Goal: Task Accomplishment & Management: Manage account settings

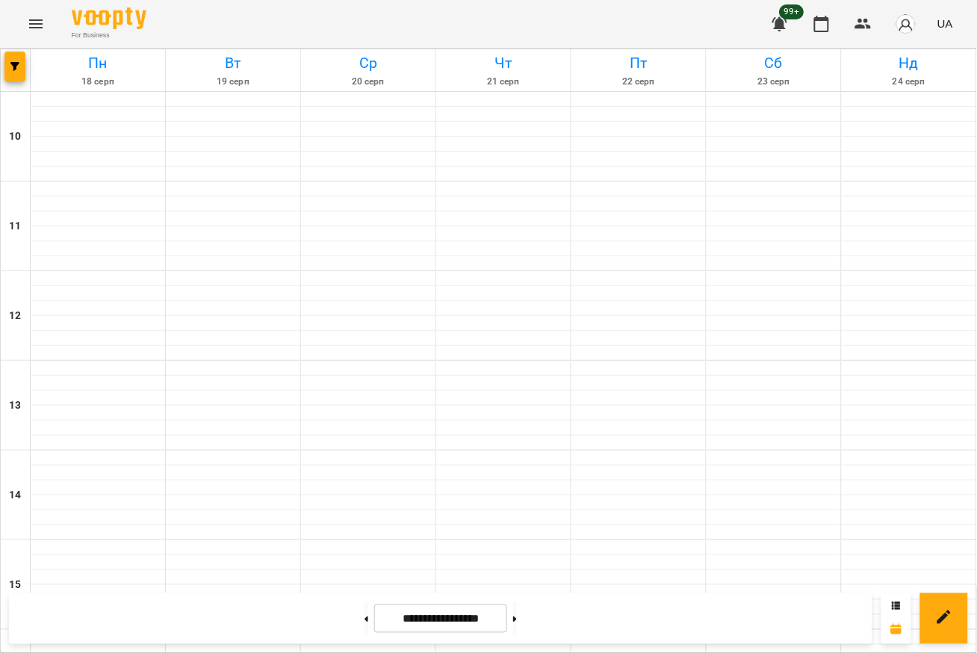
scroll to position [598, 0]
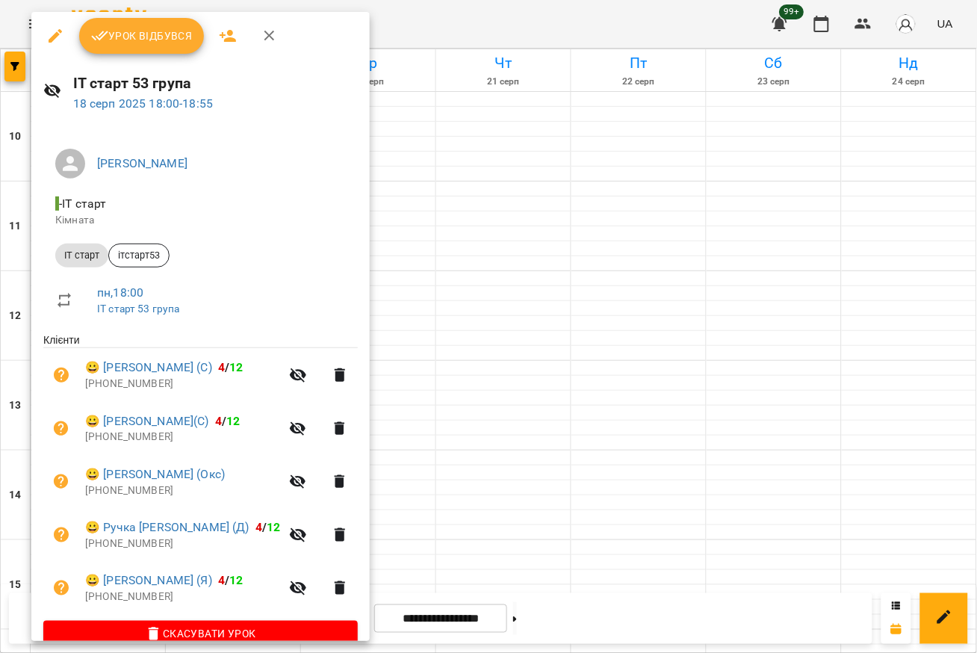
click at [164, 41] on span "Урок відбувся" at bounding box center [142, 36] width 102 height 18
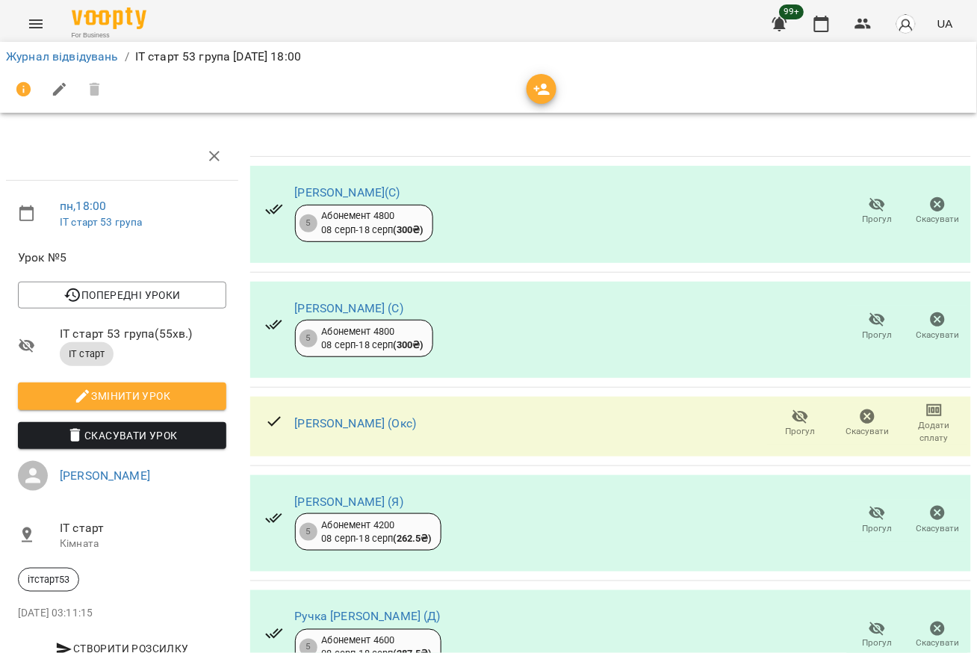
click at [792, 418] on icon "button" at bounding box center [801, 417] width 18 height 18
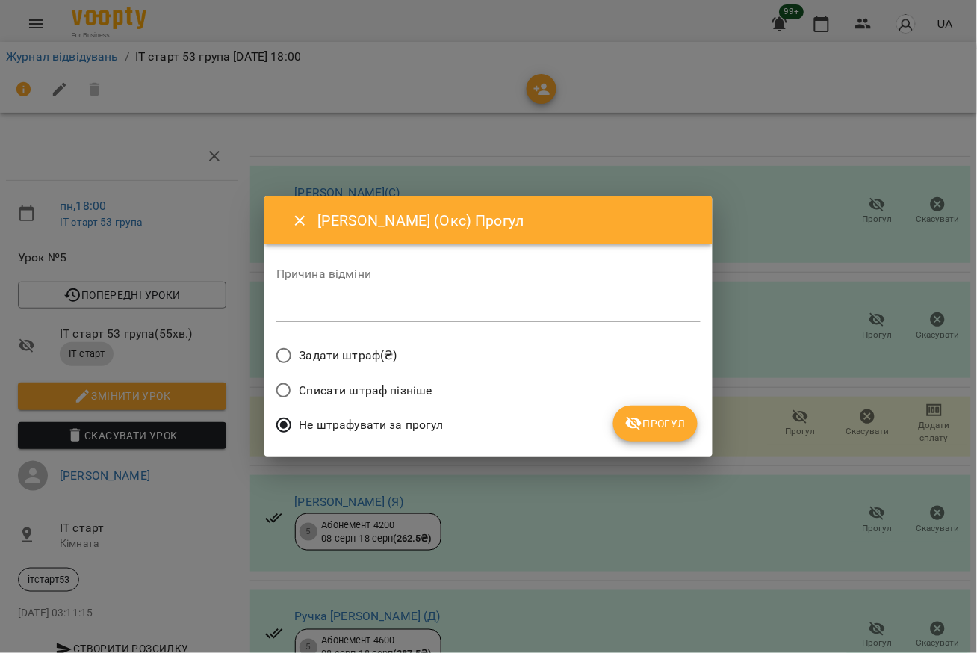
click at [676, 428] on span "Прогул" at bounding box center [655, 424] width 61 height 18
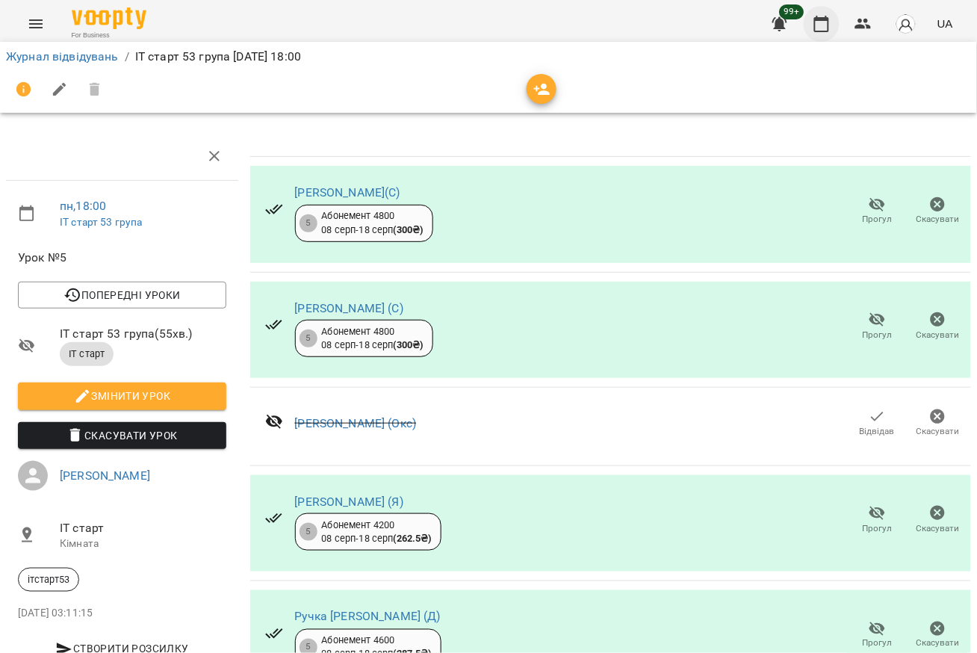
click at [826, 27] on icon "button" at bounding box center [822, 24] width 18 height 18
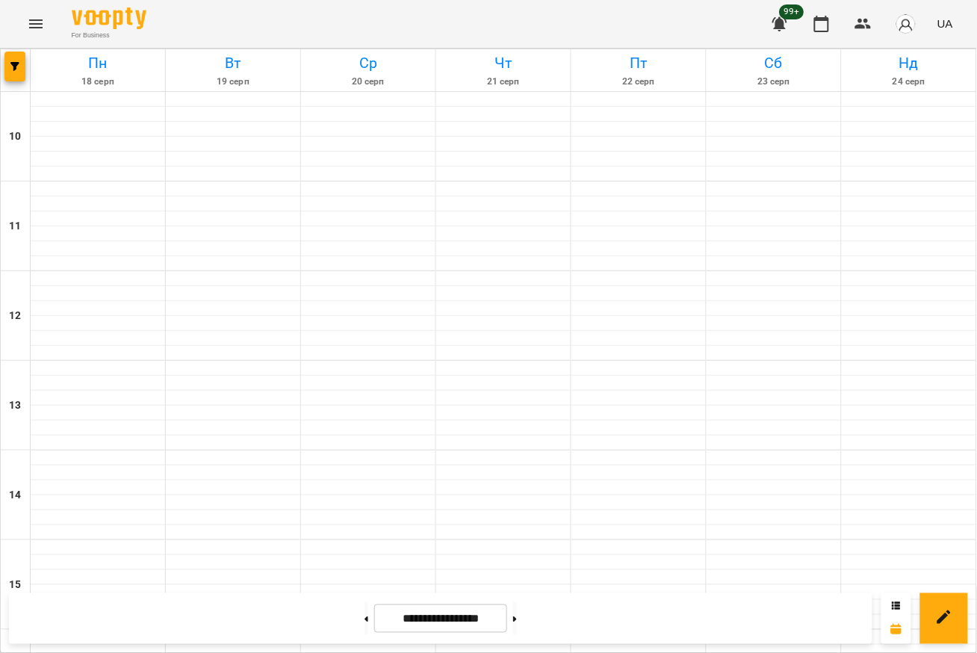
scroll to position [672, 0]
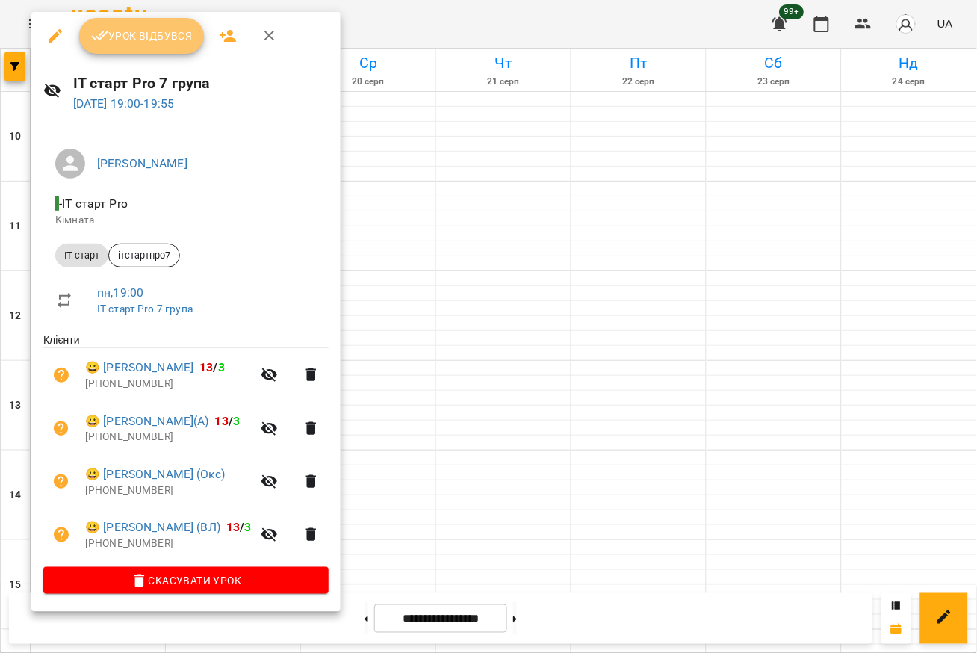
click at [153, 28] on span "Урок відбувся" at bounding box center [142, 36] width 102 height 18
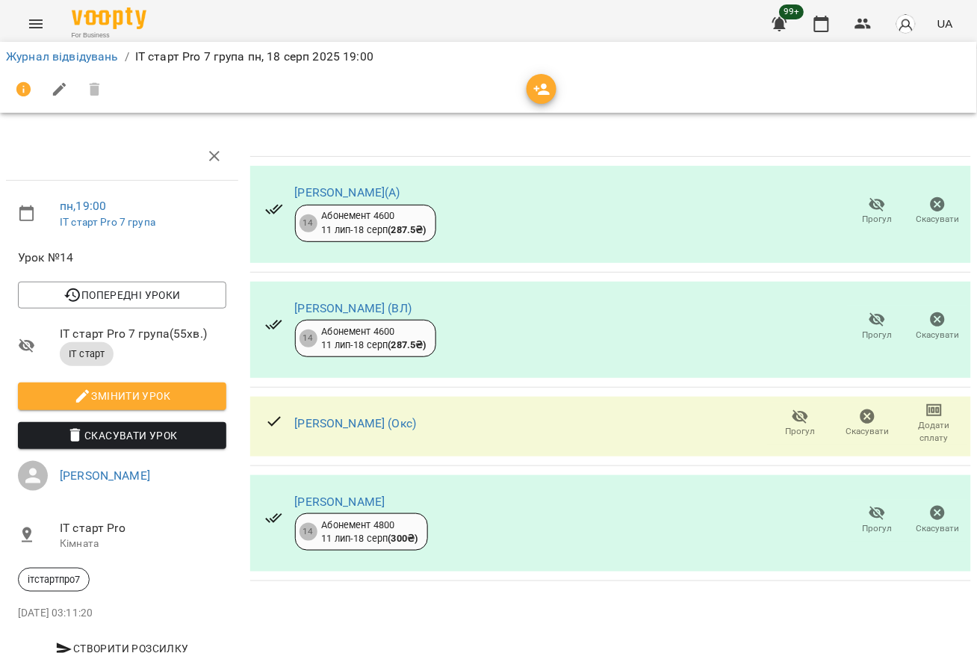
click at [869, 202] on icon "button" at bounding box center [878, 205] width 18 height 18
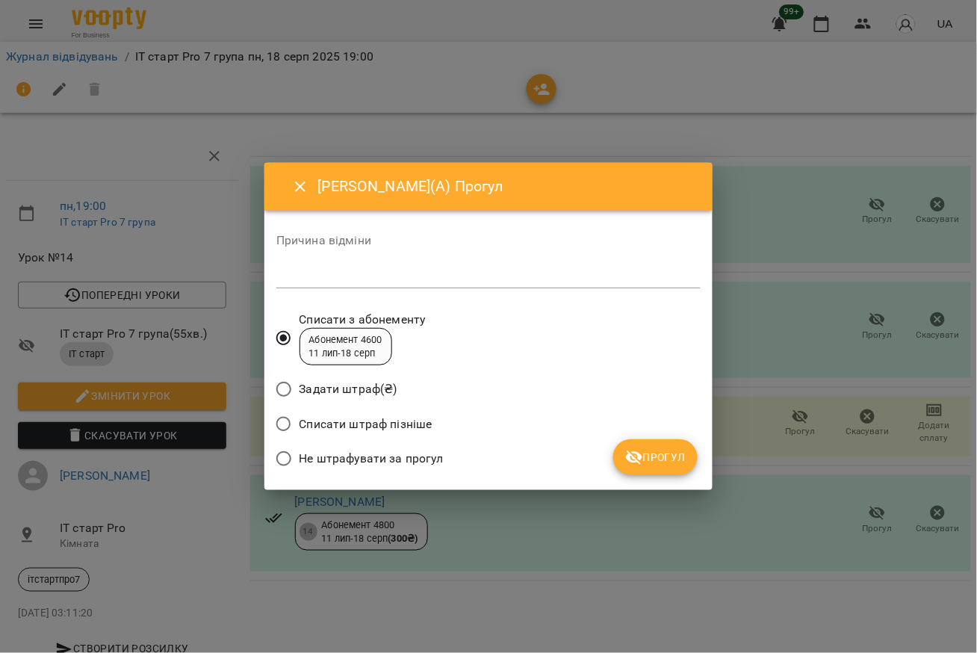
click at [659, 460] on span "Прогул" at bounding box center [655, 457] width 61 height 18
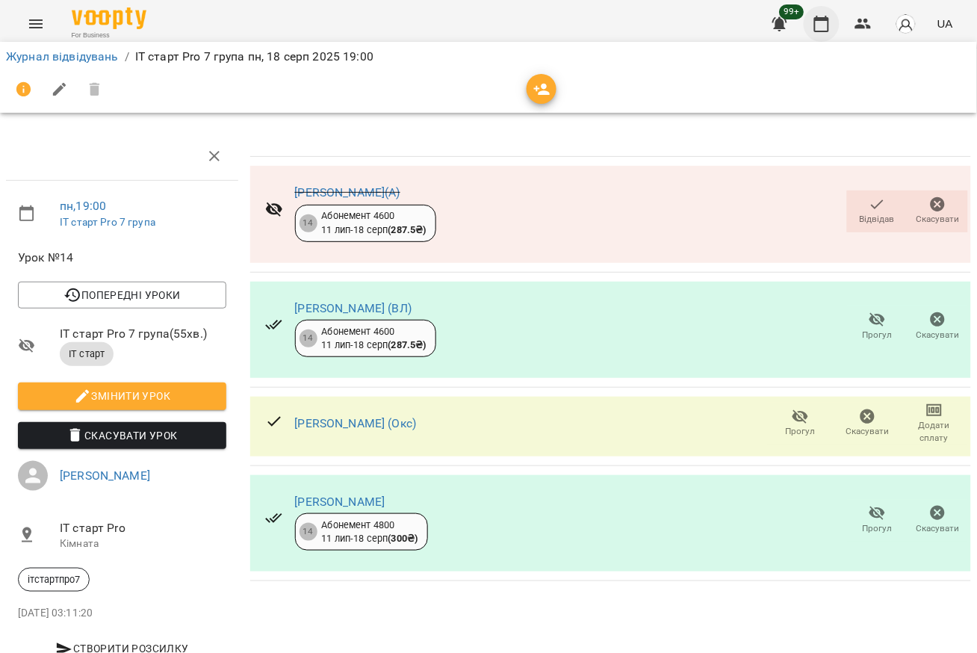
click at [832, 22] on button "button" at bounding box center [822, 24] width 36 height 36
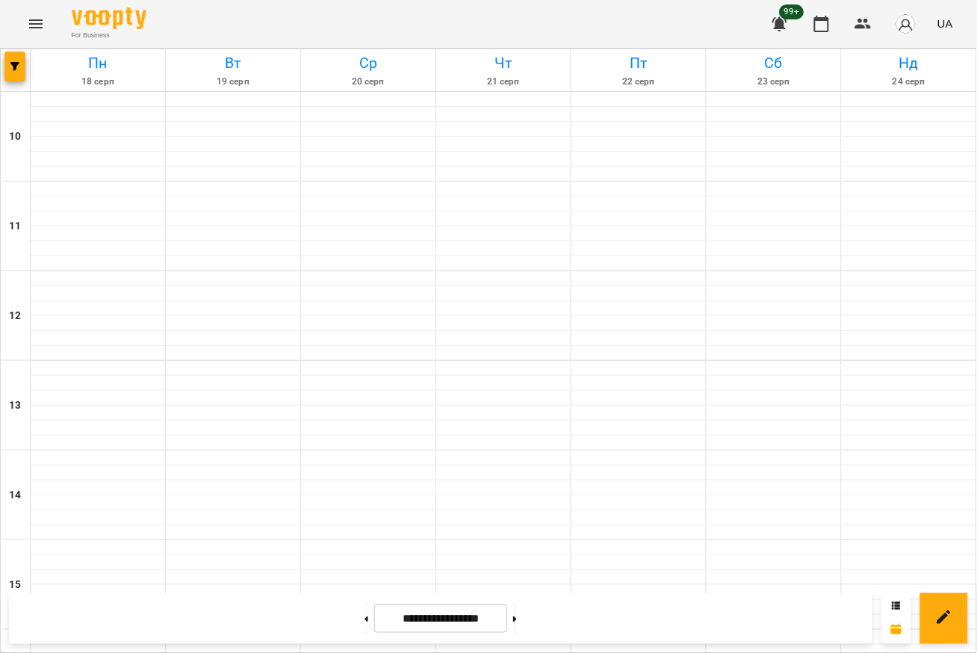
scroll to position [672, 0]
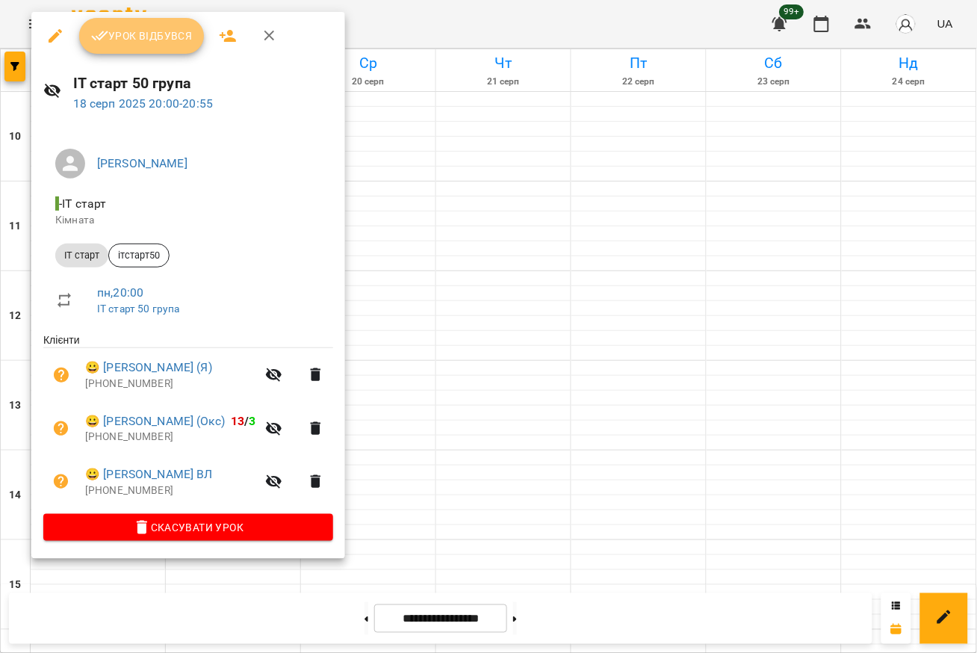
click at [150, 36] on span "Урок відбувся" at bounding box center [142, 36] width 102 height 18
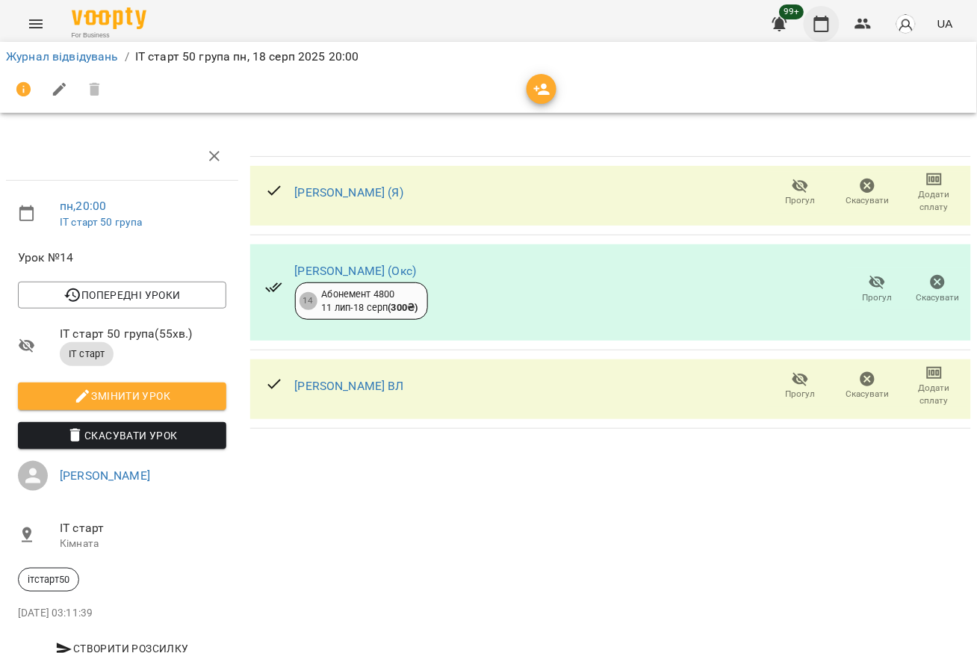
click at [819, 22] on icon "button" at bounding box center [822, 24] width 18 height 18
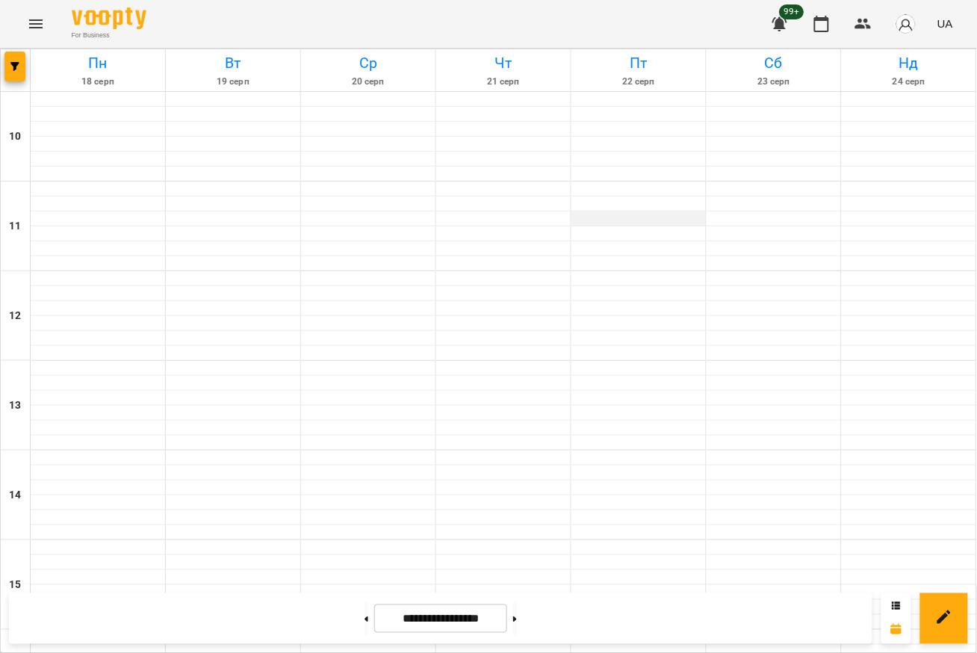
scroll to position [672, 0]
